Goal: Transaction & Acquisition: Purchase product/service

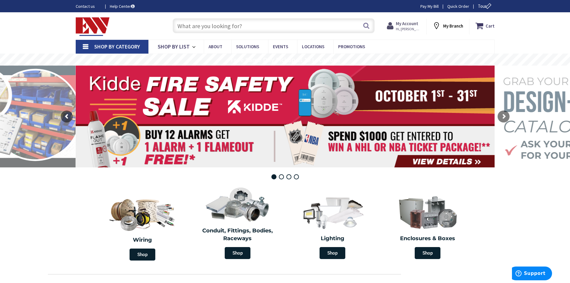
click at [409, 24] on strong "My Account" at bounding box center [407, 24] width 22 height 6
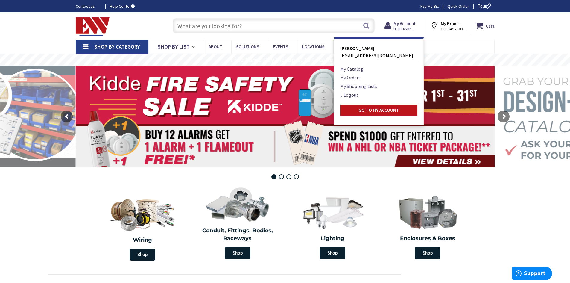
click at [351, 76] on link "My Orders" at bounding box center [350, 77] width 20 height 7
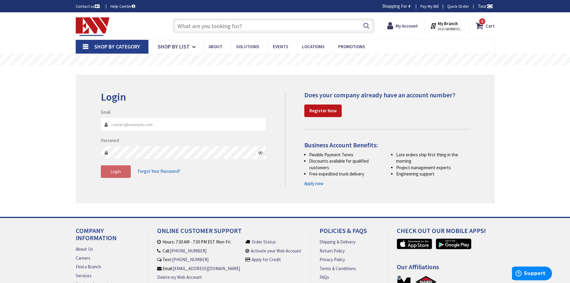
type input "[EMAIL_ADDRESS][DOMAIN_NAME]"
click at [114, 174] on span "Login" at bounding box center [115, 171] width 10 height 6
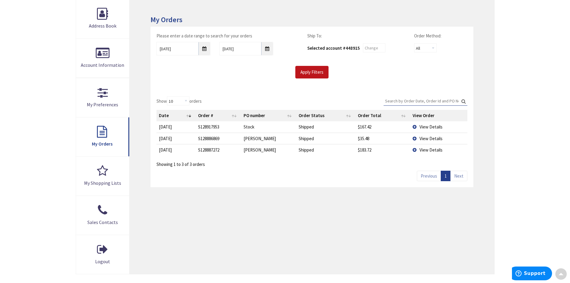
scroll to position [90, 0]
click at [414, 126] on td "View Details" at bounding box center [438, 126] width 57 height 11
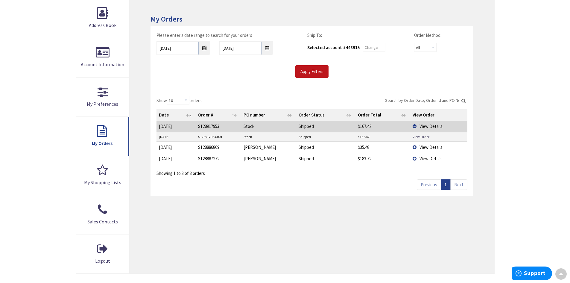
click at [417, 138] on link "View Order" at bounding box center [420, 136] width 17 height 5
click at [419, 137] on link "View Order" at bounding box center [420, 136] width 17 height 5
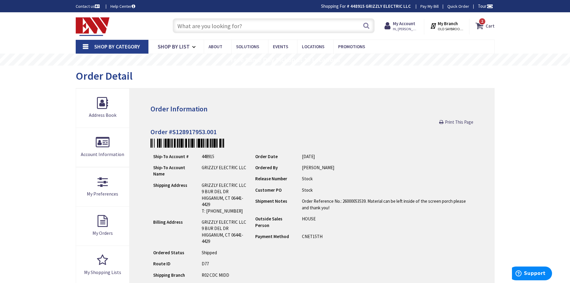
click at [480, 24] on span "2 2 items" at bounding box center [481, 21] width 7 height 7
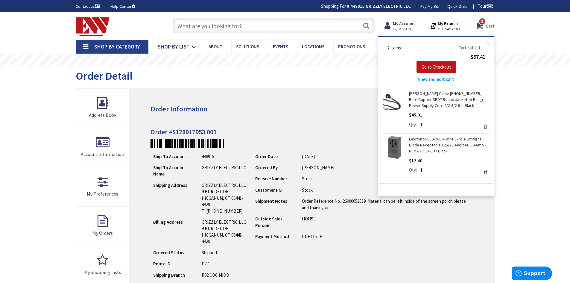
click at [485, 127] on link "Remove" at bounding box center [485, 126] width 8 height 8
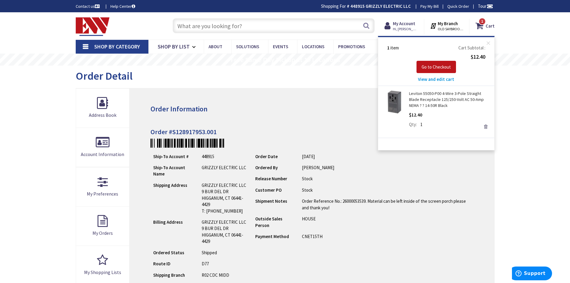
click at [485, 126] on link "Remove" at bounding box center [485, 126] width 8 height 8
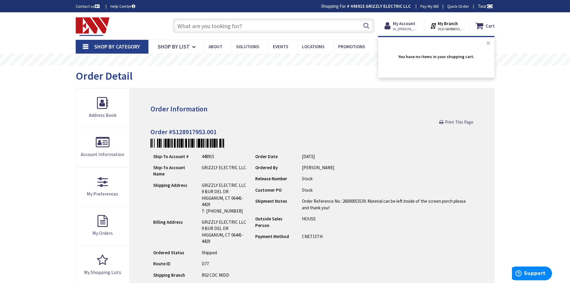
click at [487, 42] on button "Close" at bounding box center [488, 43] width 12 height 12
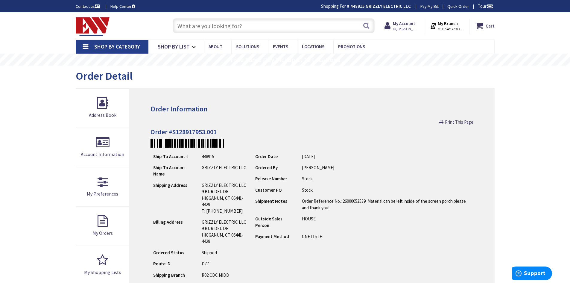
click at [196, 28] on input "text" at bounding box center [274, 25] width 202 height 15
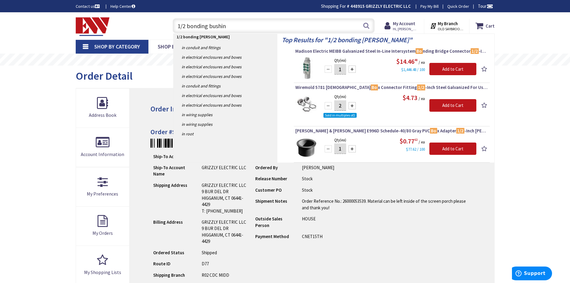
type input "1/2 bonding bushing"
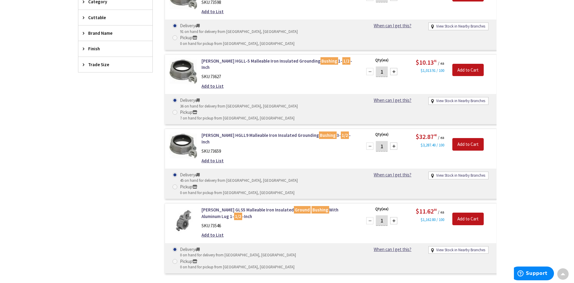
scroll to position [75, 0]
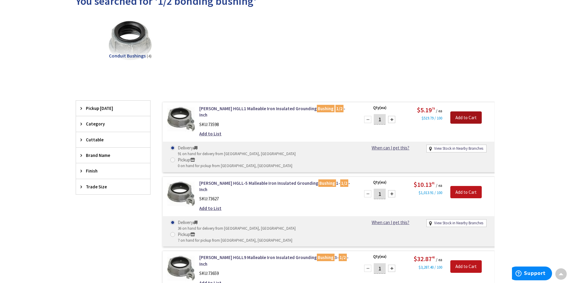
click at [457, 118] on input "Add to Cart" at bounding box center [465, 117] width 31 height 13
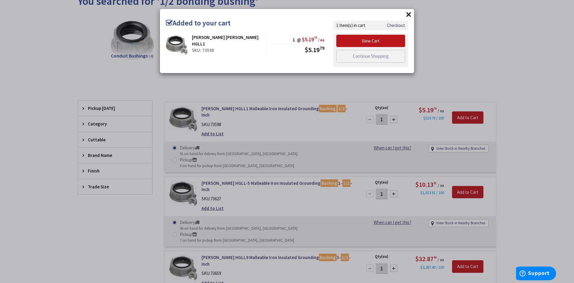
click at [311, 86] on div "× Added to your cart Cooper Crouse-Hinds HGLL1 SKU: 73598 1 @ $5.19 79 / ea $5.…" at bounding box center [287, 141] width 574 height 283
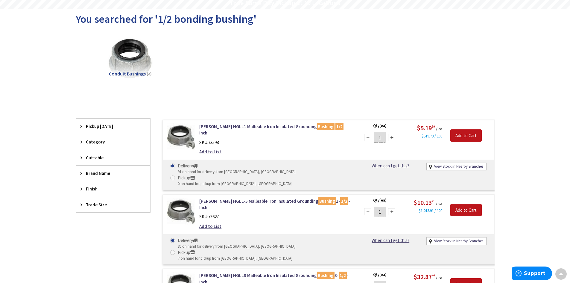
scroll to position [0, 0]
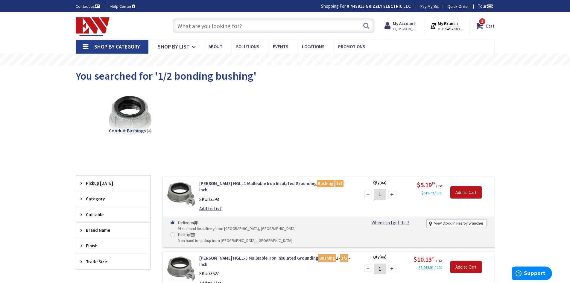
click at [217, 27] on input "text" at bounding box center [274, 25] width 202 height 15
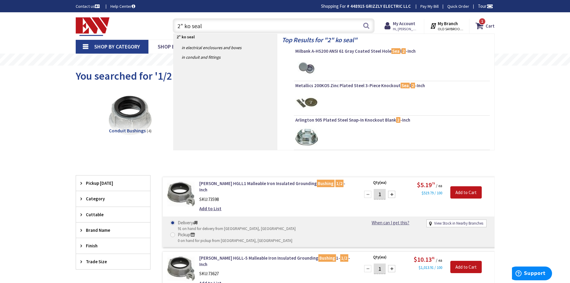
type input "2" ko seals"
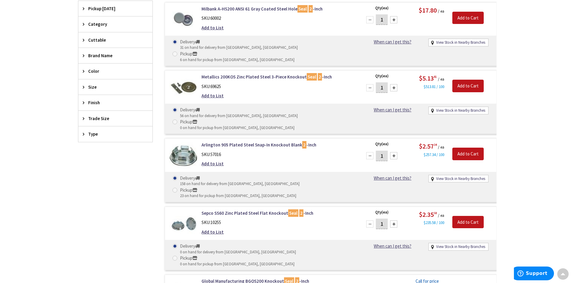
scroll to position [179, 0]
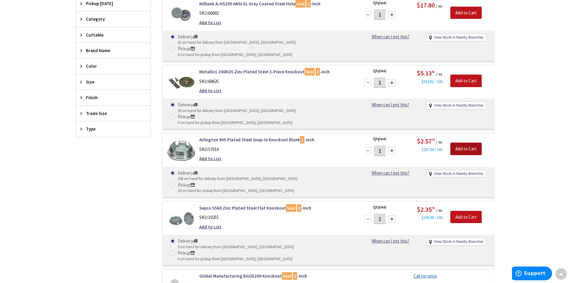
click at [463, 142] on input "Add to Cart" at bounding box center [465, 148] width 31 height 13
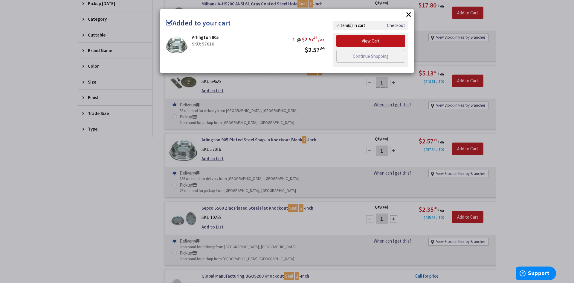
click at [331, 126] on div "× Added to your cart Arlington 905 SKU: 57016 1 @ $2.57 34 / ea $2.57 34" at bounding box center [287, 141] width 574 height 283
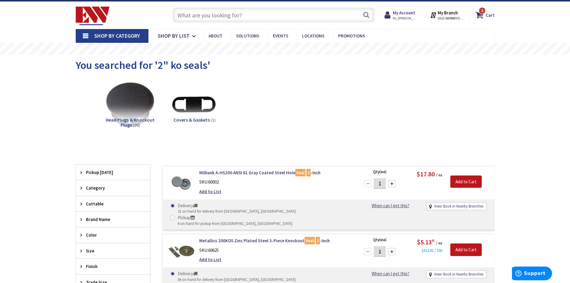
scroll to position [0, 0]
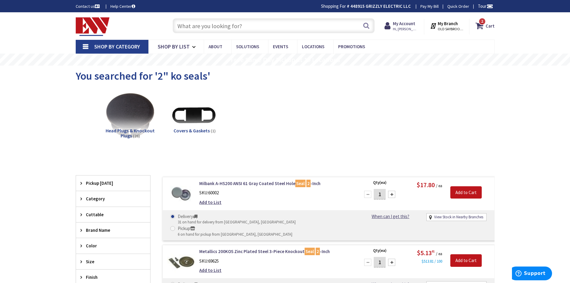
click at [224, 26] on input "text" at bounding box center [274, 25] width 202 height 15
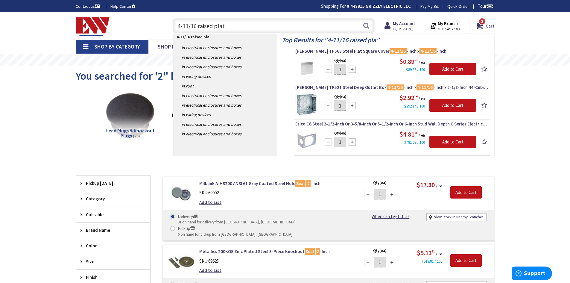
type input "4-11/16 raised plate"
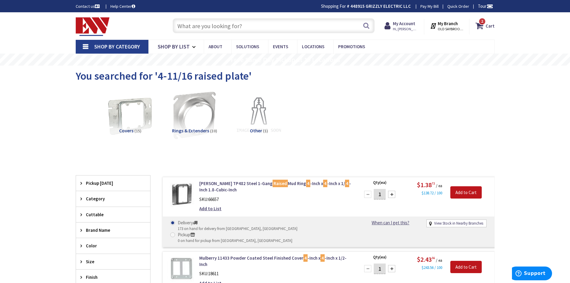
click at [86, 45] on link "Shop By Category" at bounding box center [112, 47] width 73 height 14
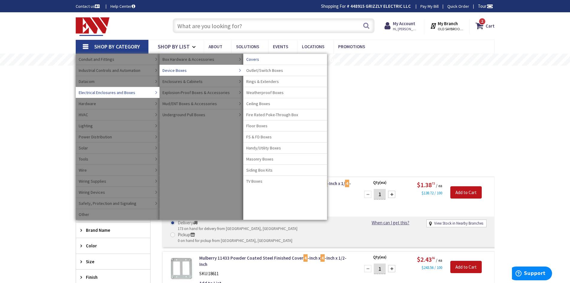
click at [257, 60] on span "Covers" at bounding box center [252, 59] width 13 height 6
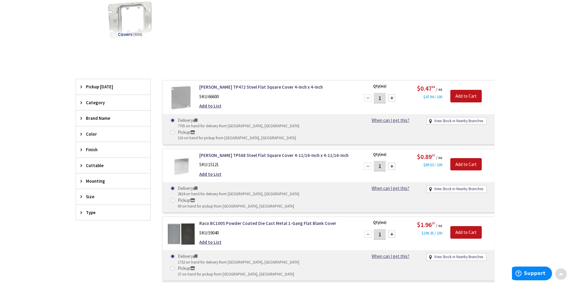
scroll to position [150, 0]
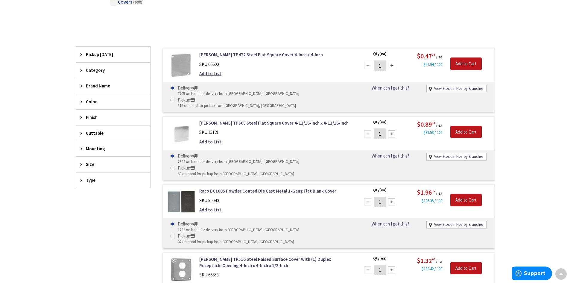
click at [81, 164] on icon at bounding box center [82, 164] width 4 height 4
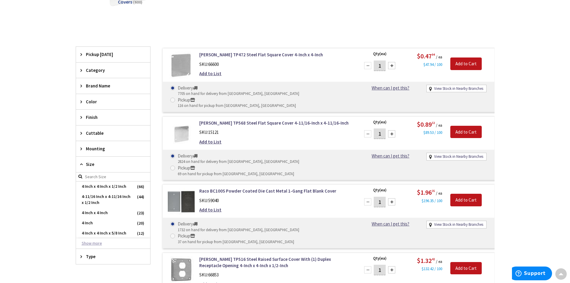
click at [99, 242] on button "Show more" at bounding box center [113, 243] width 74 height 10
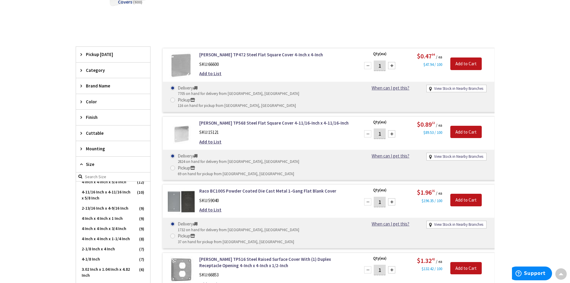
scroll to position [0, 0]
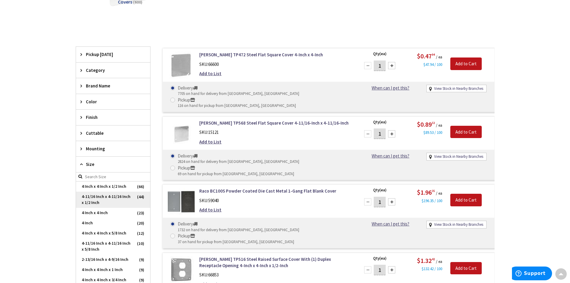
click at [106, 197] on span "4-11/16 Inch x 4-11/16 Inch x 1/2 Inch" at bounding box center [113, 199] width 74 height 16
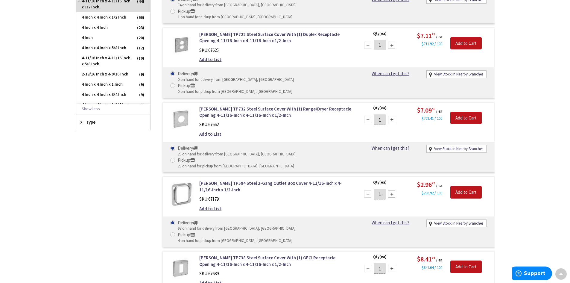
scroll to position [419, 0]
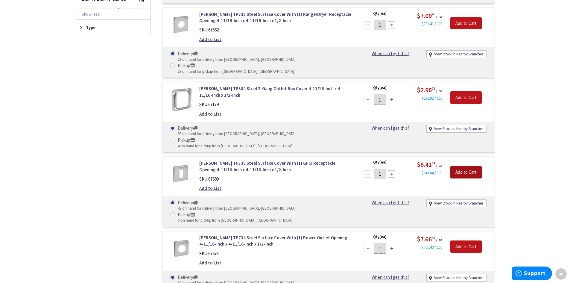
click at [463, 166] on input "Add to Cart" at bounding box center [465, 172] width 31 height 13
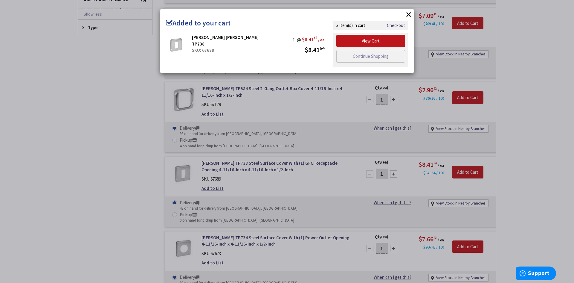
click at [126, 100] on div "× Added to your cart Cooper Crouse-Hinds TP738 SKU: 67689 1 @ $8.41 64 / ea $8.…" at bounding box center [287, 141] width 574 height 283
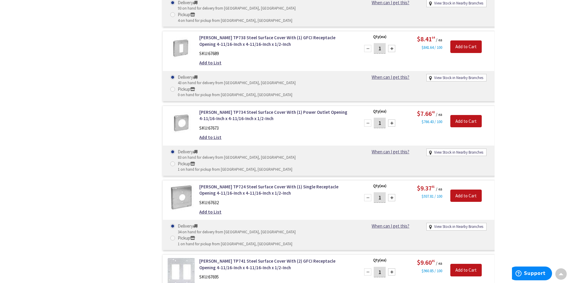
scroll to position [558, 0]
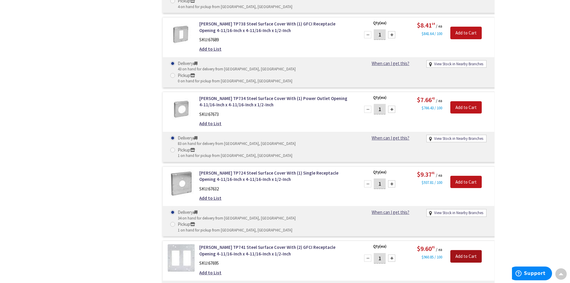
click at [468, 250] on input "Add to Cart" at bounding box center [465, 256] width 31 height 13
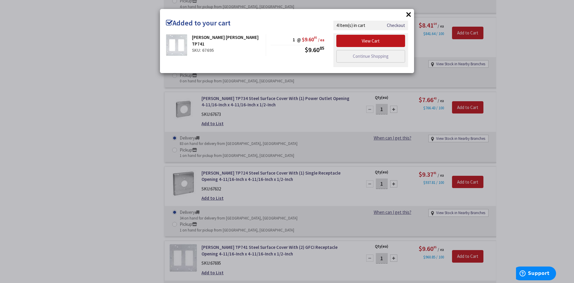
click at [83, 116] on div "× Added to your cart Cooper Crouse-Hinds TP741 SKU: 67695 1 @ $9.60 85 / ea $9.…" at bounding box center [287, 141] width 574 height 283
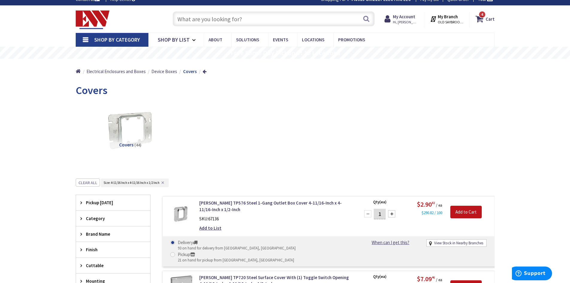
scroll to position [0, 0]
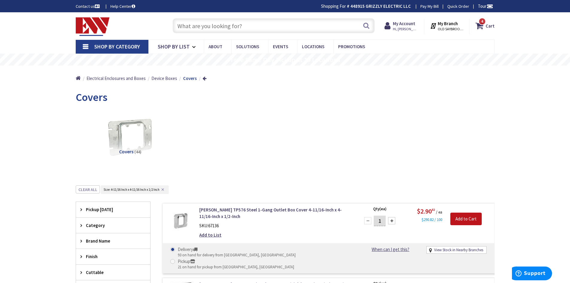
click at [202, 26] on input "text" at bounding box center [274, 25] width 202 height 15
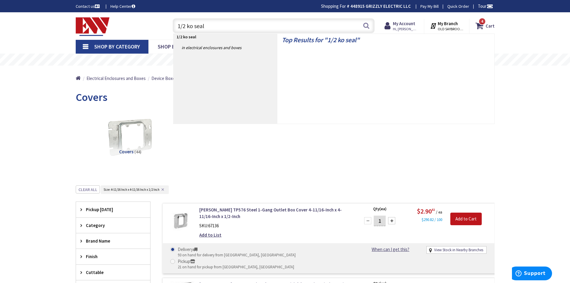
type input "1/2 ko seals"
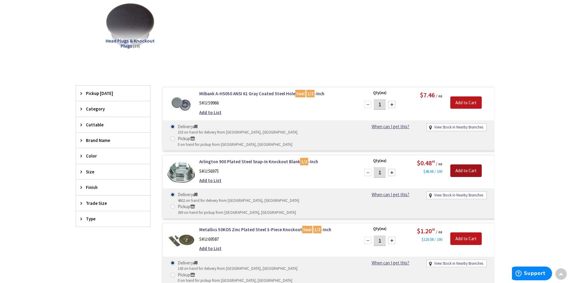
click at [458, 164] on input "Add to Cart" at bounding box center [465, 170] width 31 height 13
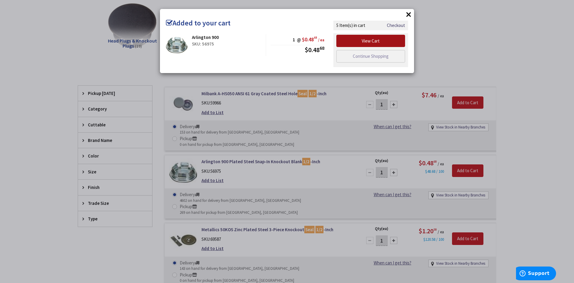
click at [379, 41] on link "View Cart" at bounding box center [370, 41] width 69 height 13
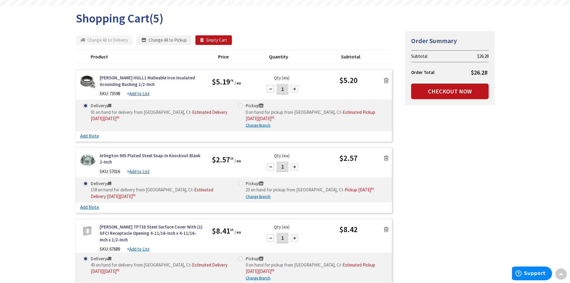
click at [293, 89] on div at bounding box center [294, 88] width 7 height 7
type input "4"
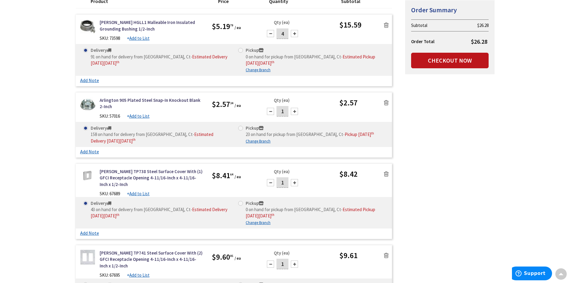
scroll to position [120, 0]
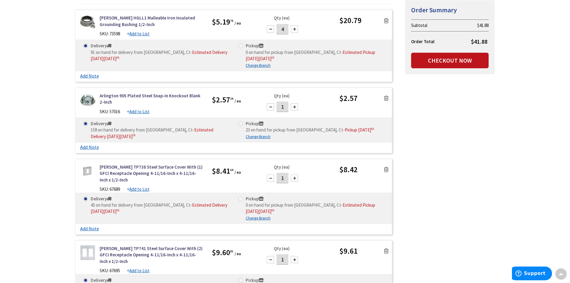
click at [284, 106] on input "1" at bounding box center [282, 106] width 12 height 10
type input "10"
click at [316, 100] on div "Qty (ea) 10" at bounding box center [299, 104] width 79 height 25
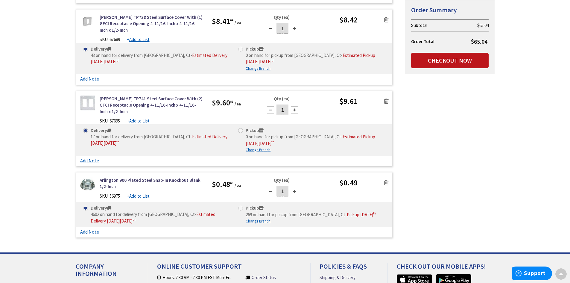
scroll to position [299, 0]
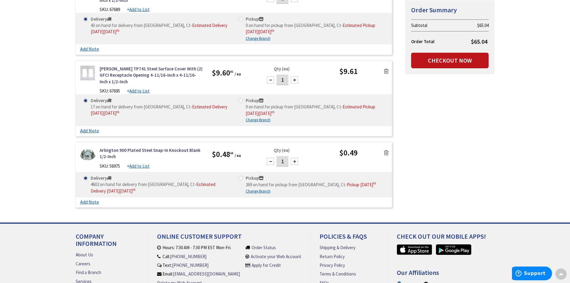
click at [286, 161] on input "1" at bounding box center [282, 161] width 12 height 10
type input "20"
click at [326, 158] on div "Qty (ea) 20" at bounding box center [299, 159] width 79 height 25
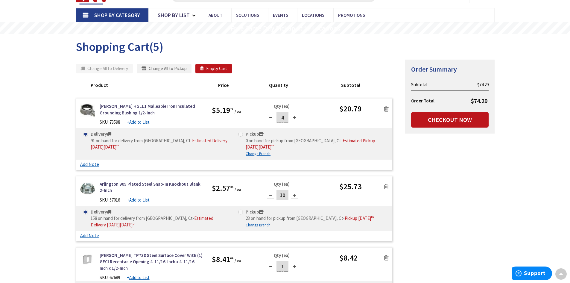
scroll to position [0, 0]
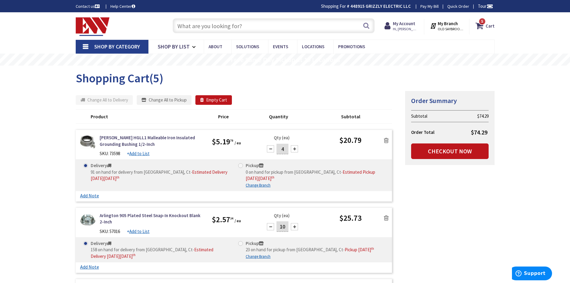
click at [216, 25] on input "text" at bounding box center [274, 25] width 202 height 15
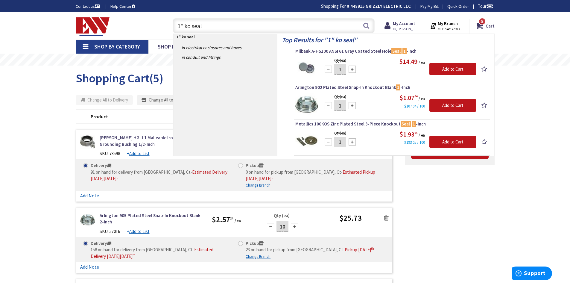
type input "1" ko seals"
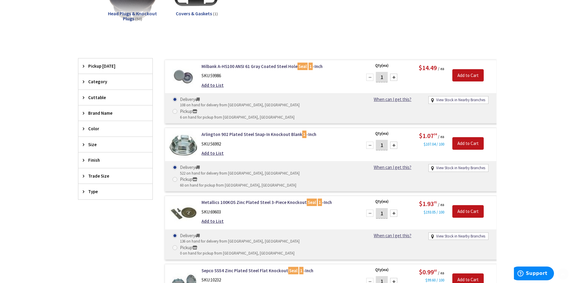
scroll to position [120, 0]
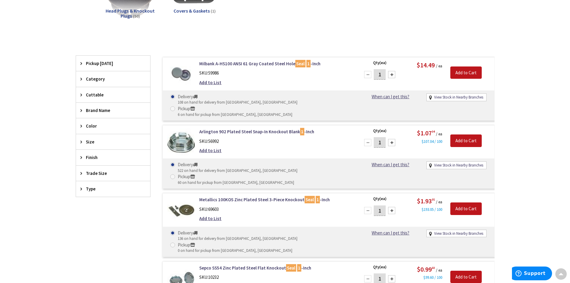
drag, startPoint x: 381, startPoint y: 130, endPoint x: 403, endPoint y: 140, distance: 24.4
click at [381, 137] on input "1" at bounding box center [380, 142] width 12 height 10
type input "10"
click at [455, 134] on input "Add to Cart" at bounding box center [465, 140] width 31 height 13
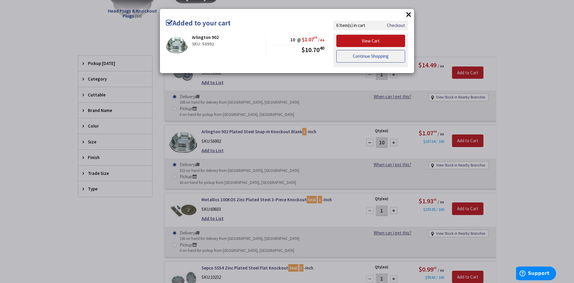
click at [382, 56] on link "Continue Shopping" at bounding box center [370, 56] width 69 height 13
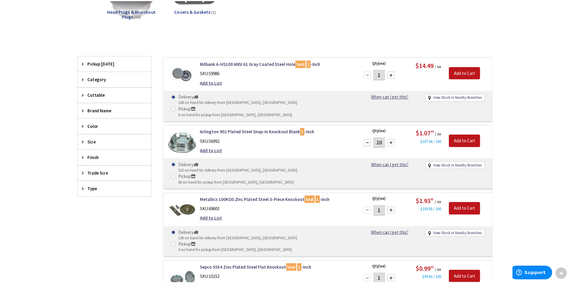
scroll to position [0, 0]
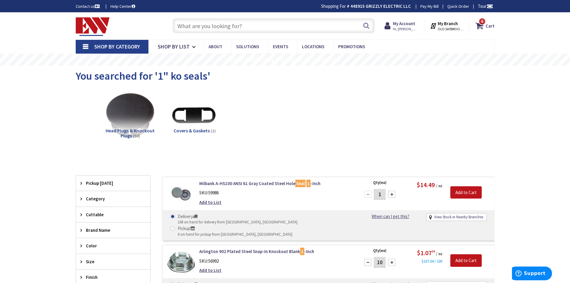
click at [232, 25] on input "text" at bounding box center [274, 25] width 202 height 15
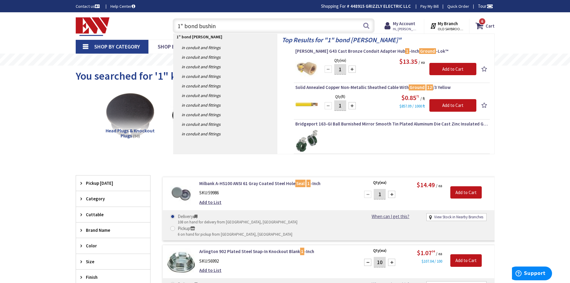
type input "1" bond bushing"
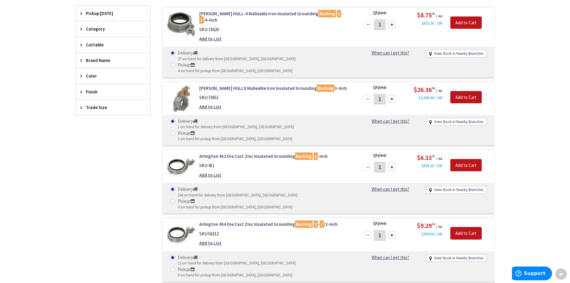
scroll to position [179, 0]
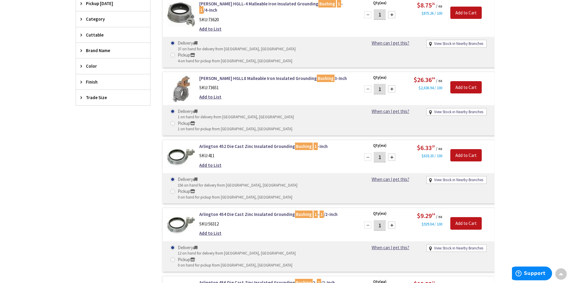
drag, startPoint x: 381, startPoint y: 126, endPoint x: 367, endPoint y: 126, distance: 14.7
click at [368, 151] on div "1" at bounding box center [380, 157] width 36 height 12
type input "4"
click at [465, 149] on input "Add to Cart" at bounding box center [465, 155] width 31 height 13
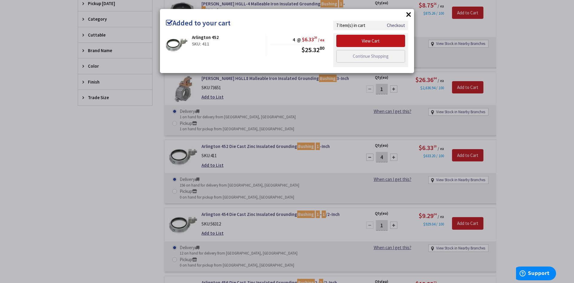
click at [121, 140] on div "× Added to your cart Arlington 452 SKU: 411 4 @ $6.33 20 / ea $25.32 80" at bounding box center [287, 141] width 574 height 283
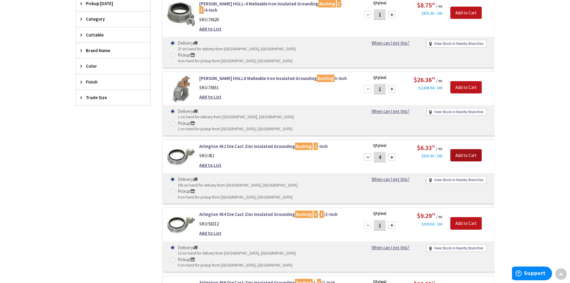
click at [468, 149] on input "Add to Cart" at bounding box center [465, 155] width 31 height 13
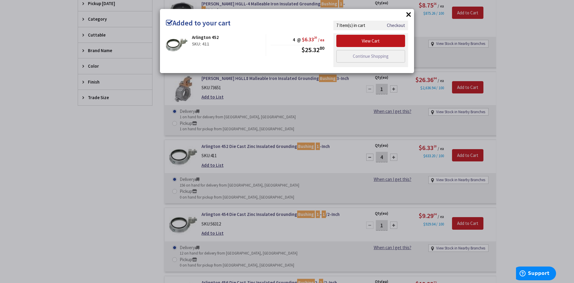
click at [507, 130] on div "× Added to your cart Arlington 452 SKU: 411 4 @ $6.33 20 / ea $25.32 80" at bounding box center [287, 141] width 574 height 283
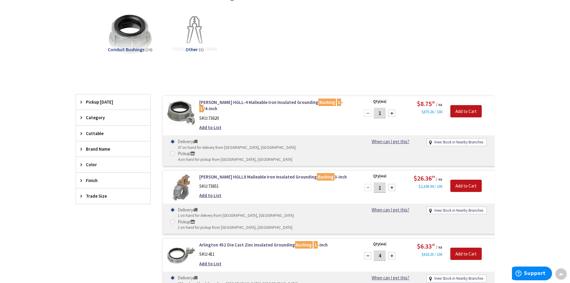
scroll to position [0, 0]
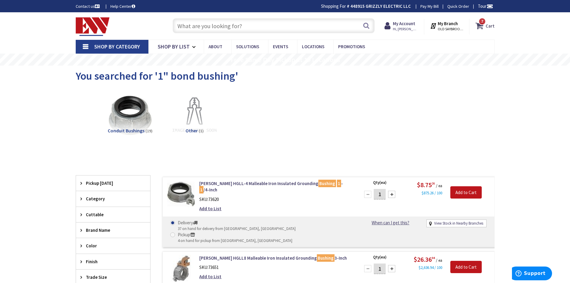
click at [481, 26] on icon at bounding box center [480, 25] width 10 height 11
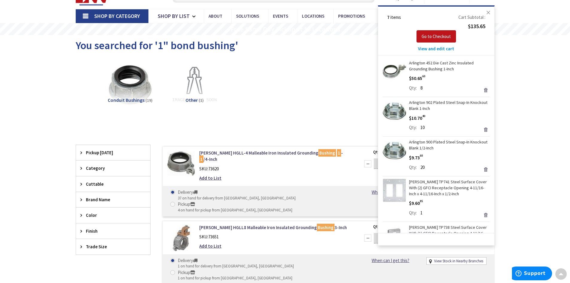
scroll to position [30, 0]
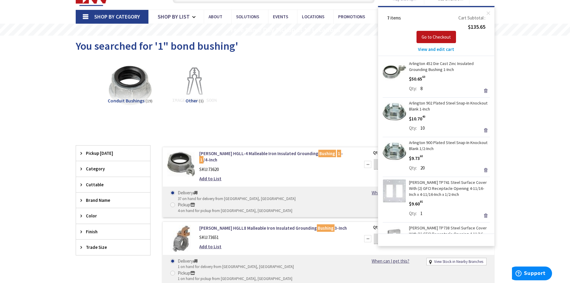
click at [433, 49] on span "View and edit cart" at bounding box center [436, 49] width 36 height 6
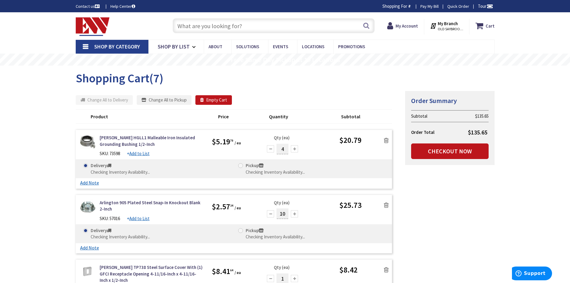
click at [86, 47] on link "Shop By Category" at bounding box center [112, 47] width 73 height 14
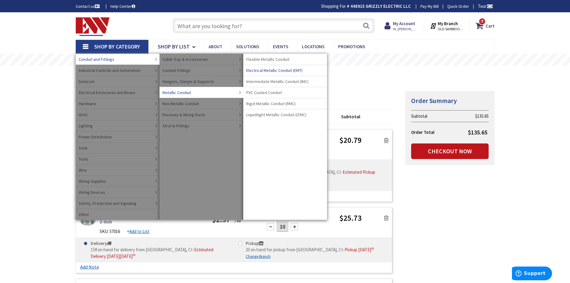
click at [268, 71] on span "Electrical Metallic Conduit (EMT)" at bounding box center [274, 70] width 56 height 6
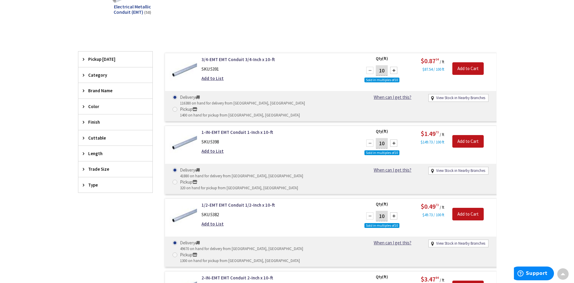
scroll to position [209, 0]
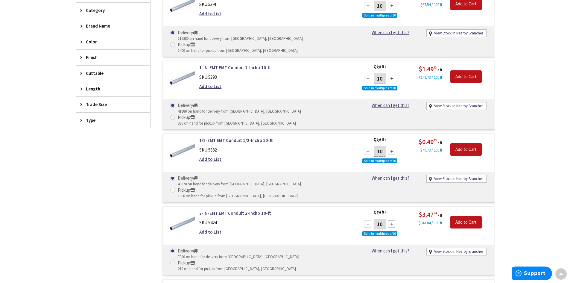
click at [383, 146] on input "10" at bounding box center [380, 151] width 12 height 10
type input "1"
type input "30"
click at [345, 147] on div "SKU: 5382" at bounding box center [275, 150] width 152 height 6
click at [461, 143] on input "Add to Cart" at bounding box center [465, 149] width 31 height 13
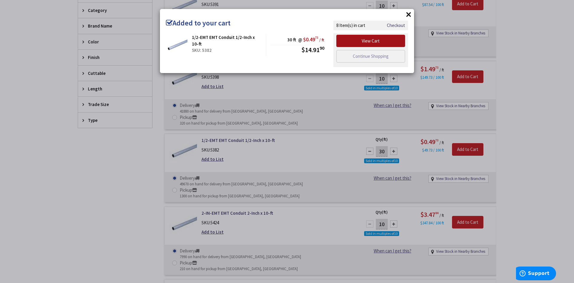
click at [363, 40] on link "View Cart" at bounding box center [370, 41] width 69 height 13
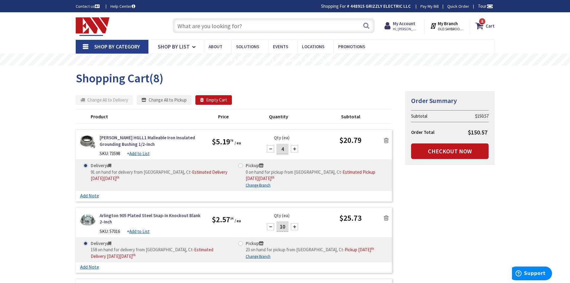
click at [86, 49] on link "Shop By Category" at bounding box center [112, 47] width 73 height 14
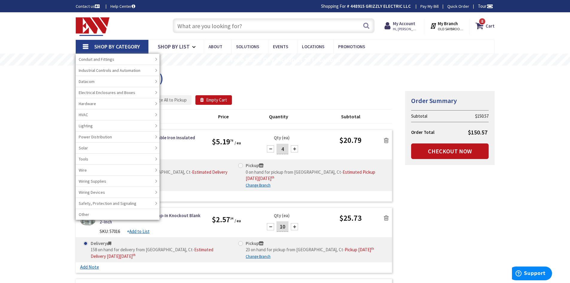
click at [86, 45] on link "Shop By Category" at bounding box center [112, 47] width 73 height 14
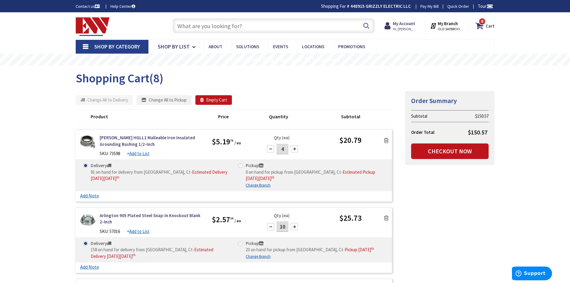
click at [212, 28] on input "text" at bounding box center [274, 25] width 202 height 15
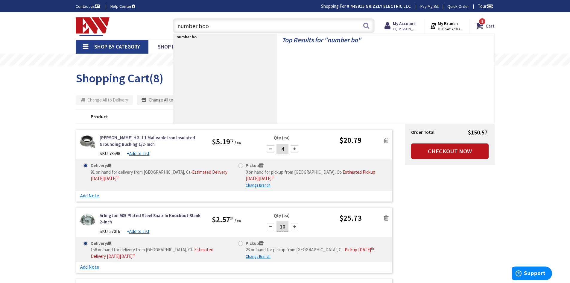
type input "number book"
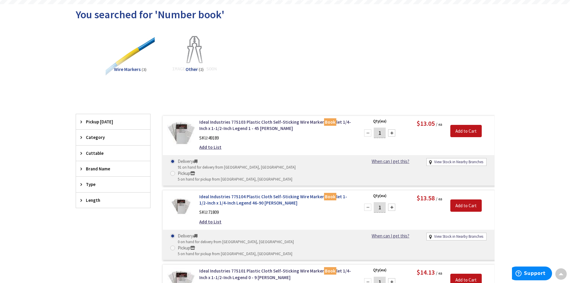
scroll to position [60, 0]
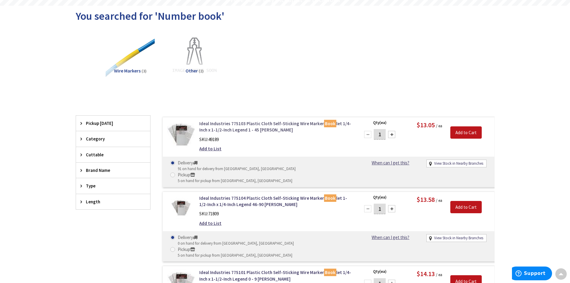
click at [265, 123] on link "Ideal Industries 775103 Plastic Cloth Self-Sticking Wire Marker Book let 1/4-In…" at bounding box center [275, 126] width 152 height 13
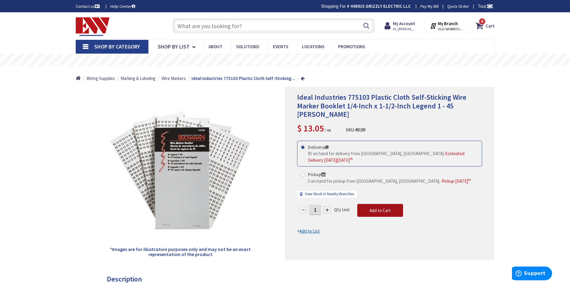
click at [371, 207] on span "Add to Cart" at bounding box center [379, 210] width 21 height 6
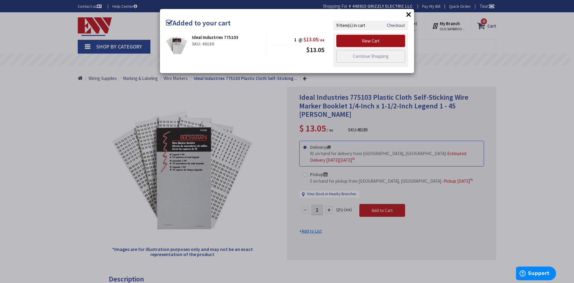
click at [366, 43] on link "View Cart" at bounding box center [370, 41] width 69 height 13
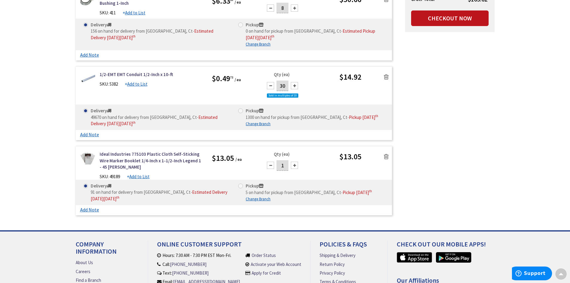
scroll to position [628, 0]
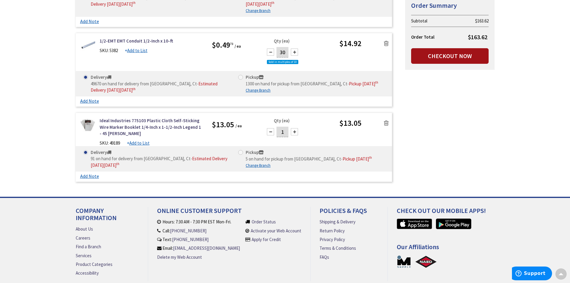
click at [433, 58] on link "Checkout Now" at bounding box center [449, 56] width 77 height 16
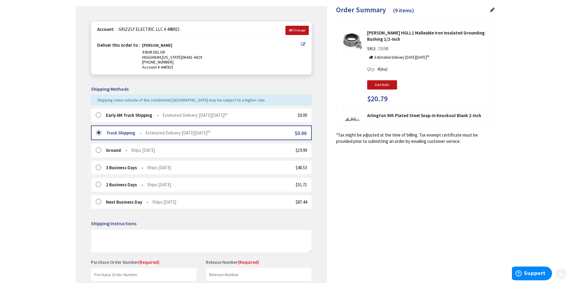
scroll to position [159, 0]
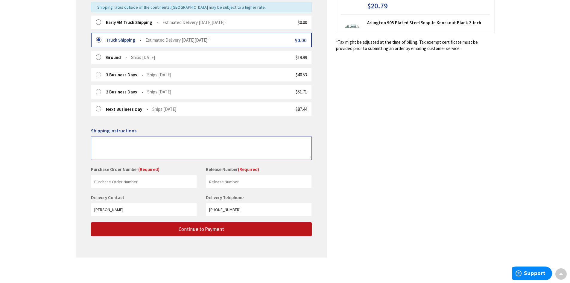
click at [164, 150] on textarea at bounding box center [201, 147] width 221 height 23
type textarea "Material can be left inside of the screen porch please and thank you!"
click at [143, 179] on input "text" at bounding box center [144, 181] width 106 height 13
type input "Bogan"
click at [224, 179] on input "text" at bounding box center [259, 181] width 106 height 13
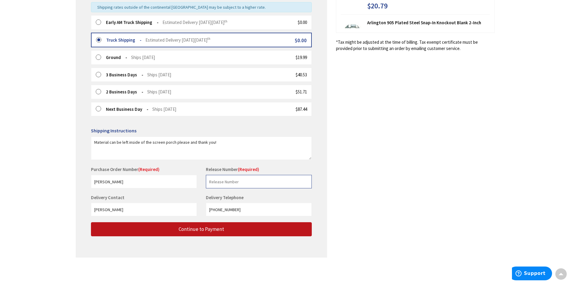
type input "Bogan"
click at [233, 184] on input "Bogan" at bounding box center [259, 181] width 106 height 13
click at [163, 181] on input "Bogan" at bounding box center [144, 181] width 106 height 13
click at [246, 184] on input "Bogan" at bounding box center [259, 181] width 106 height 13
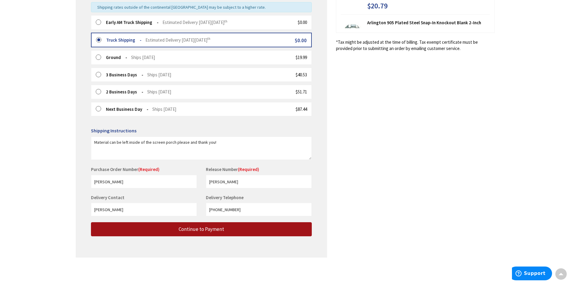
click at [215, 228] on span "Continue to Payment" at bounding box center [201, 228] width 45 height 7
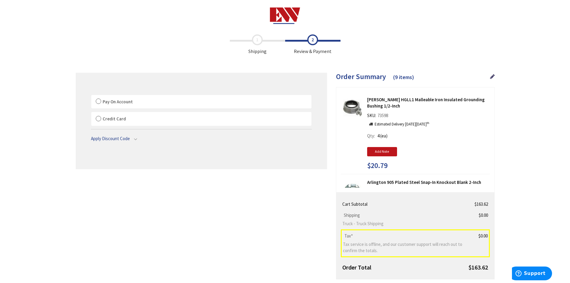
click at [98, 100] on label "Pay On Account" at bounding box center [201, 102] width 220 height 14
click at [91, 96] on input "Pay On Account" at bounding box center [91, 96] width 0 height 0
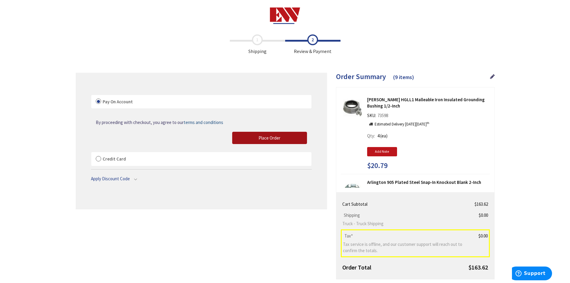
drag, startPoint x: 257, startPoint y: 139, endPoint x: 271, endPoint y: 193, distance: 55.7
click at [257, 139] on button "Place Order" at bounding box center [269, 138] width 75 height 13
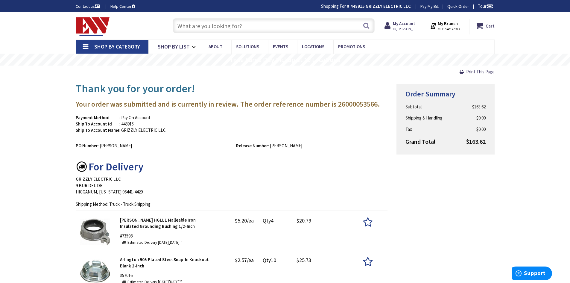
click at [97, 24] on img at bounding box center [93, 26] width 34 height 19
